Goal: Task Accomplishment & Management: Manage account settings

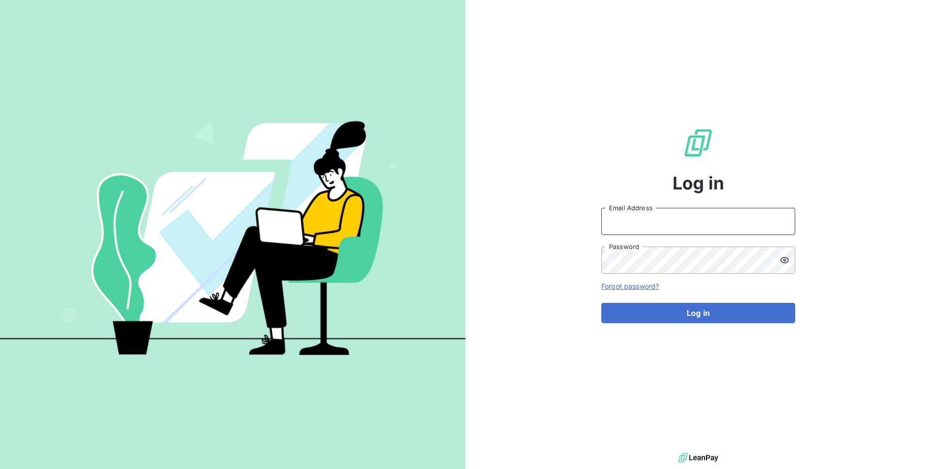
click at [640, 218] on input "Email Address" at bounding box center [698, 221] width 194 height 27
type input "admin@nrx"
click at [601, 303] on button "Log in" at bounding box center [698, 313] width 194 height 20
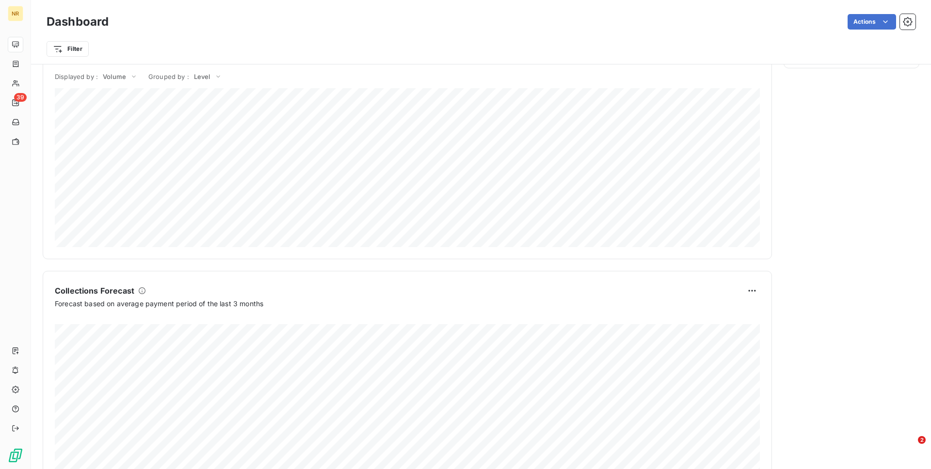
scroll to position [476, 0]
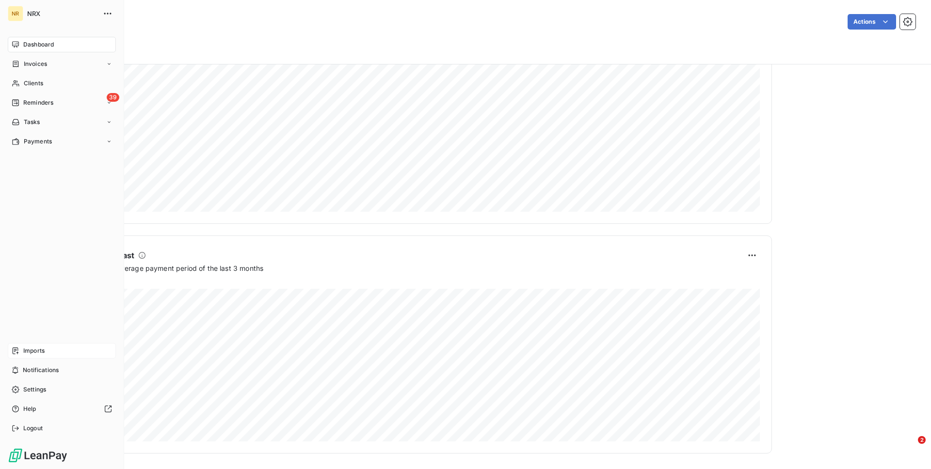
click at [35, 352] on span "Imports" at bounding box center [33, 351] width 21 height 9
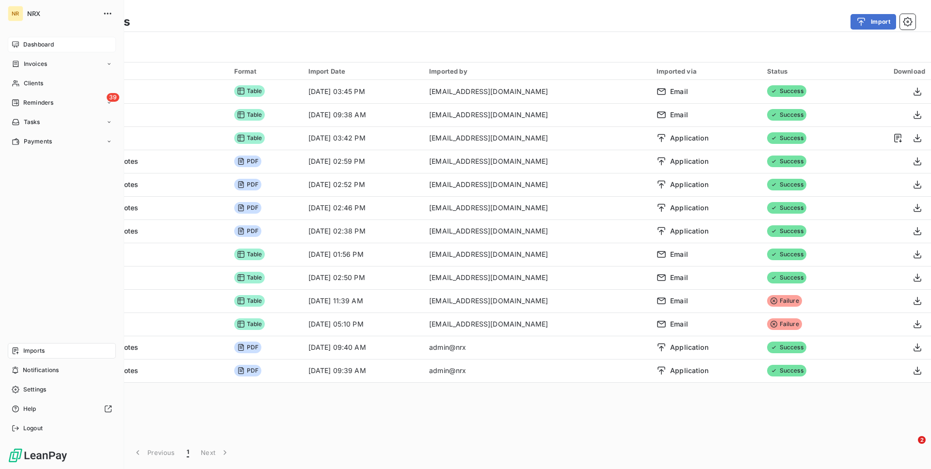
click at [20, 48] on div "Dashboard" at bounding box center [62, 45] width 108 height 16
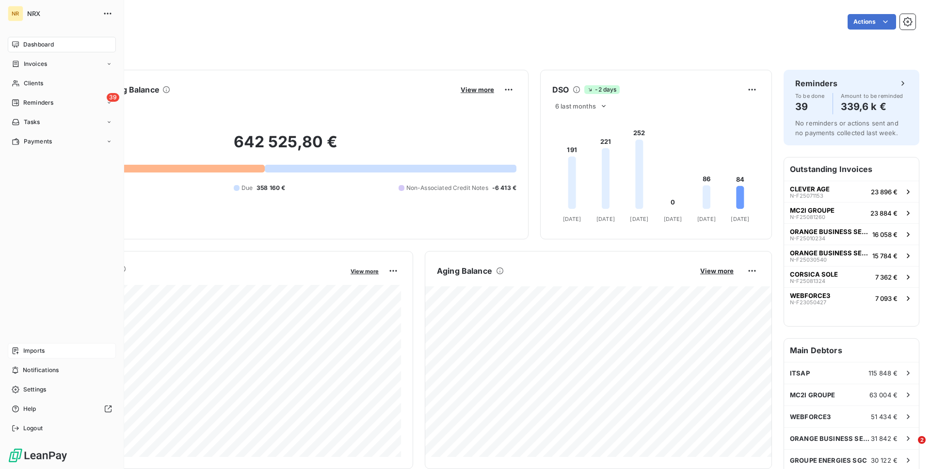
click at [31, 355] on span "Imports" at bounding box center [33, 351] width 21 height 9
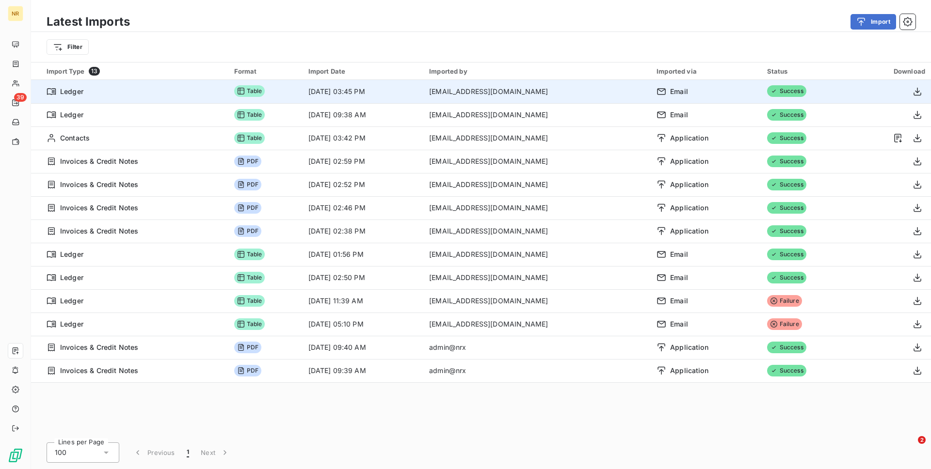
click at [502, 92] on td "[EMAIL_ADDRESS][DOMAIN_NAME]" at bounding box center [536, 91] width 227 height 23
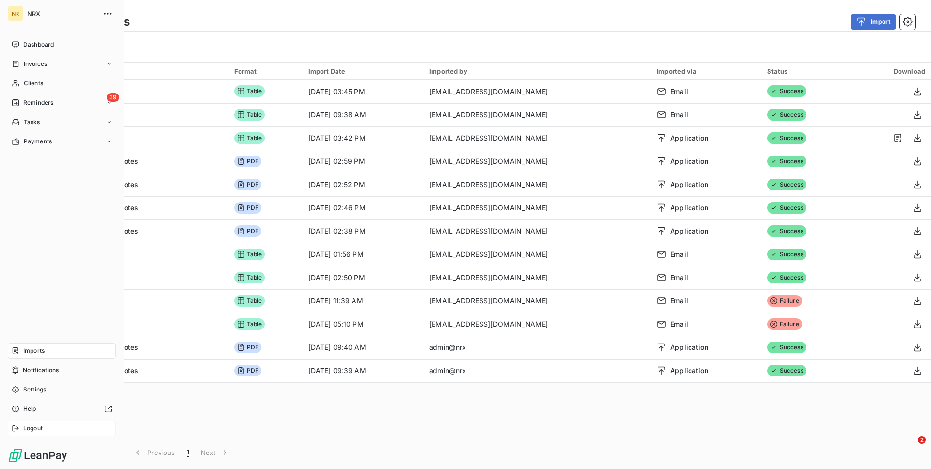
click at [47, 431] on div "Logout" at bounding box center [62, 429] width 108 height 16
